Goal: Find specific page/section: Find specific page/section

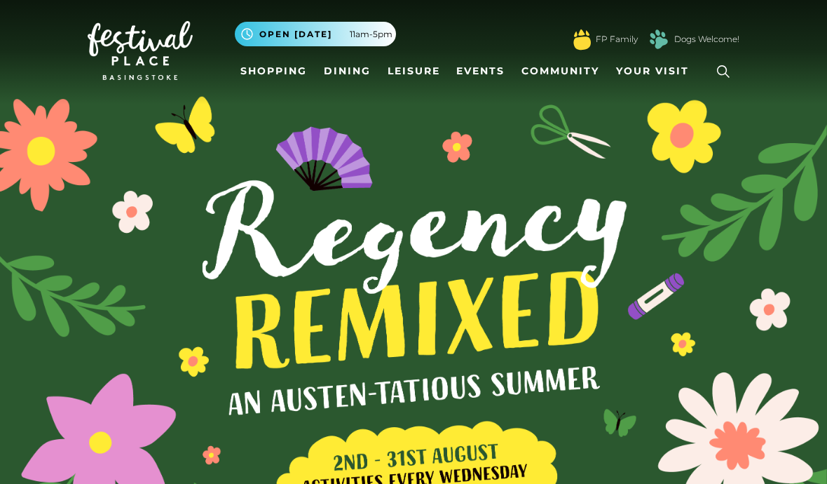
scroll to position [4, 0]
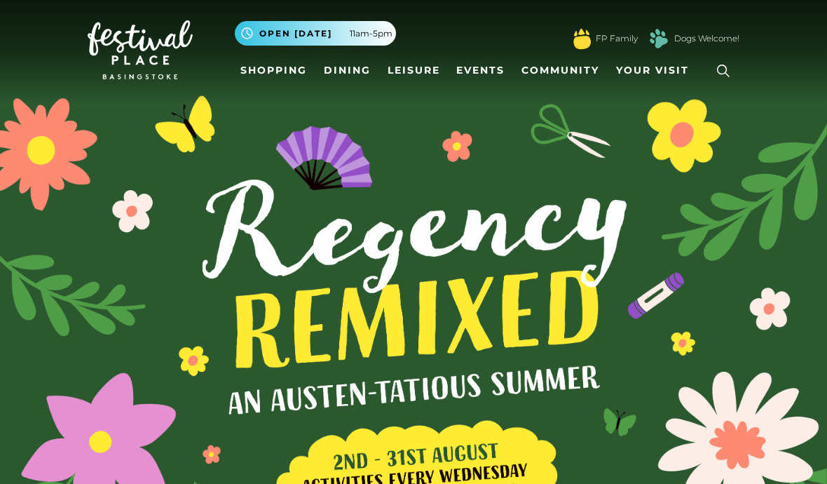
click at [346, 72] on link "Dining" at bounding box center [347, 70] width 58 height 26
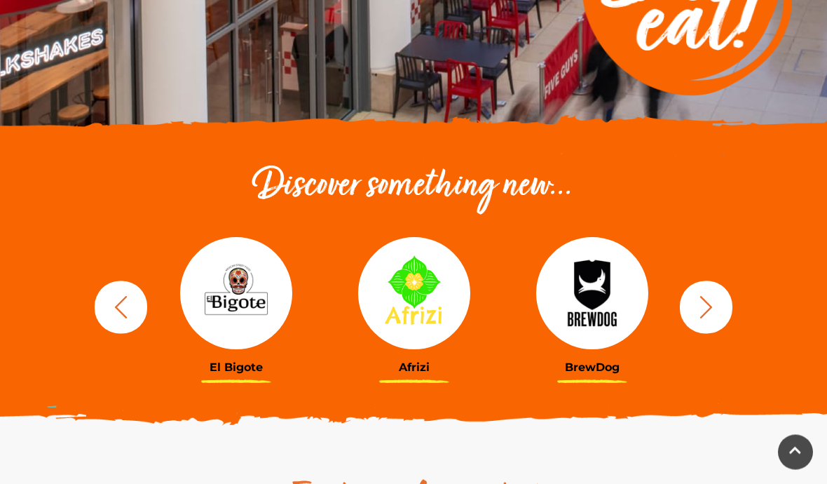
scroll to position [355, 0]
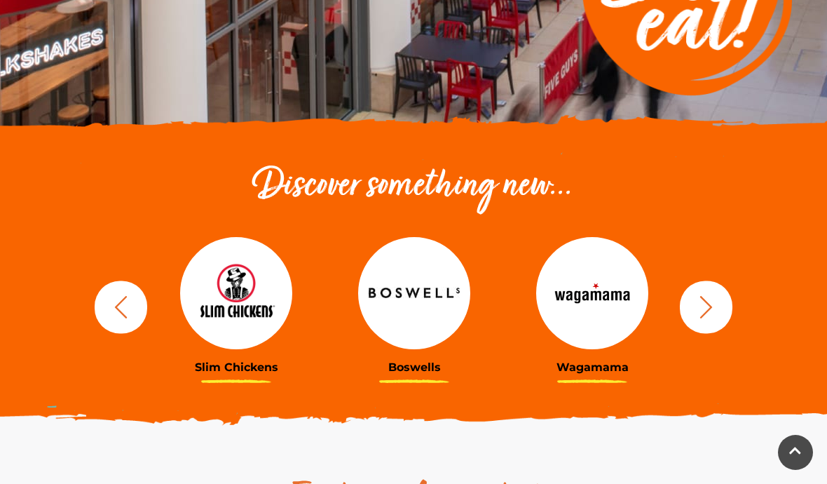
click at [718, 308] on icon "button" at bounding box center [706, 307] width 26 height 26
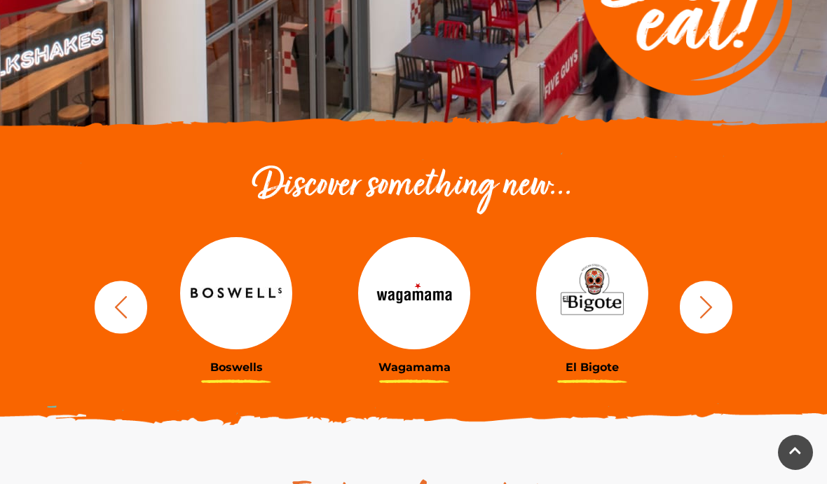
click at [699, 306] on icon "button" at bounding box center [706, 307] width 26 height 26
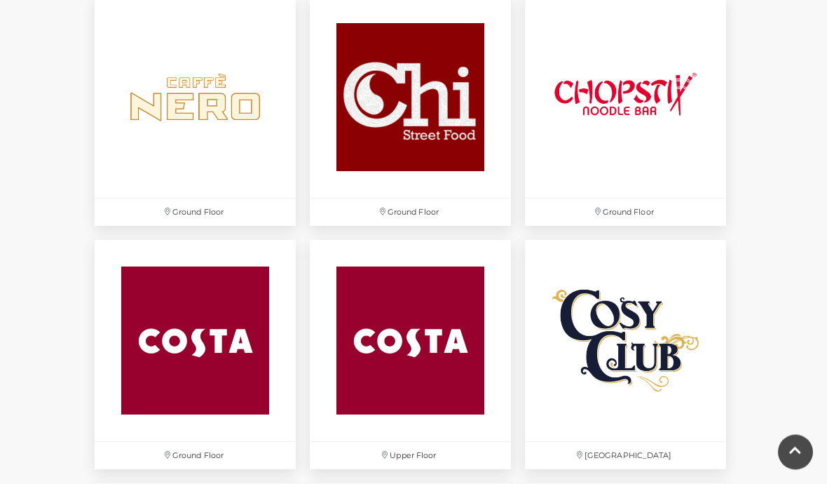
scroll to position [1665, 0]
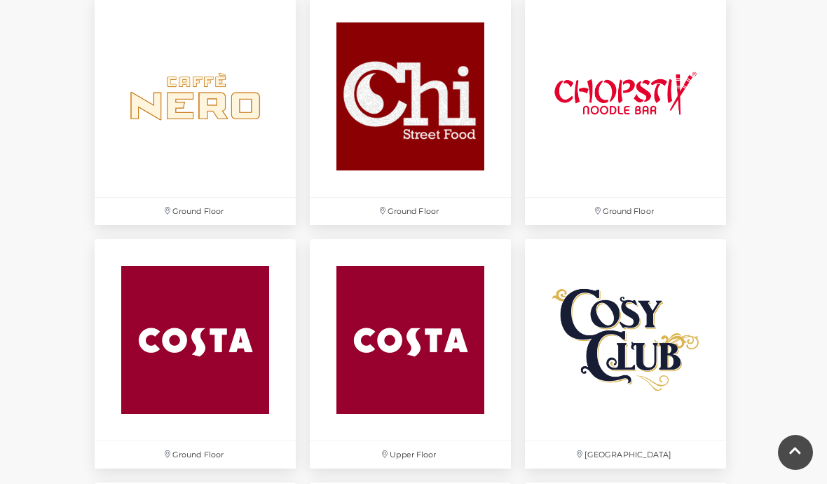
click at [595, 352] on img at bounding box center [625, 339] width 201 height 201
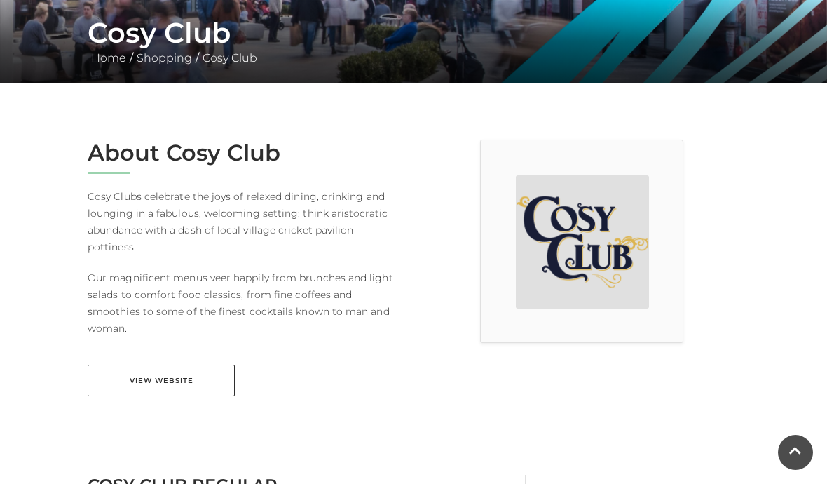
scroll to position [271, 0]
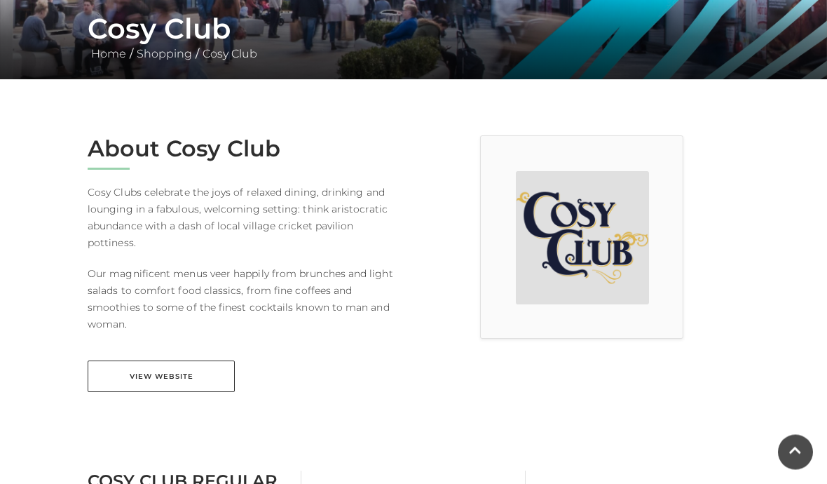
click at [167, 361] on link "View Website" at bounding box center [161, 377] width 147 height 32
